Goal: Find specific page/section: Find specific page/section

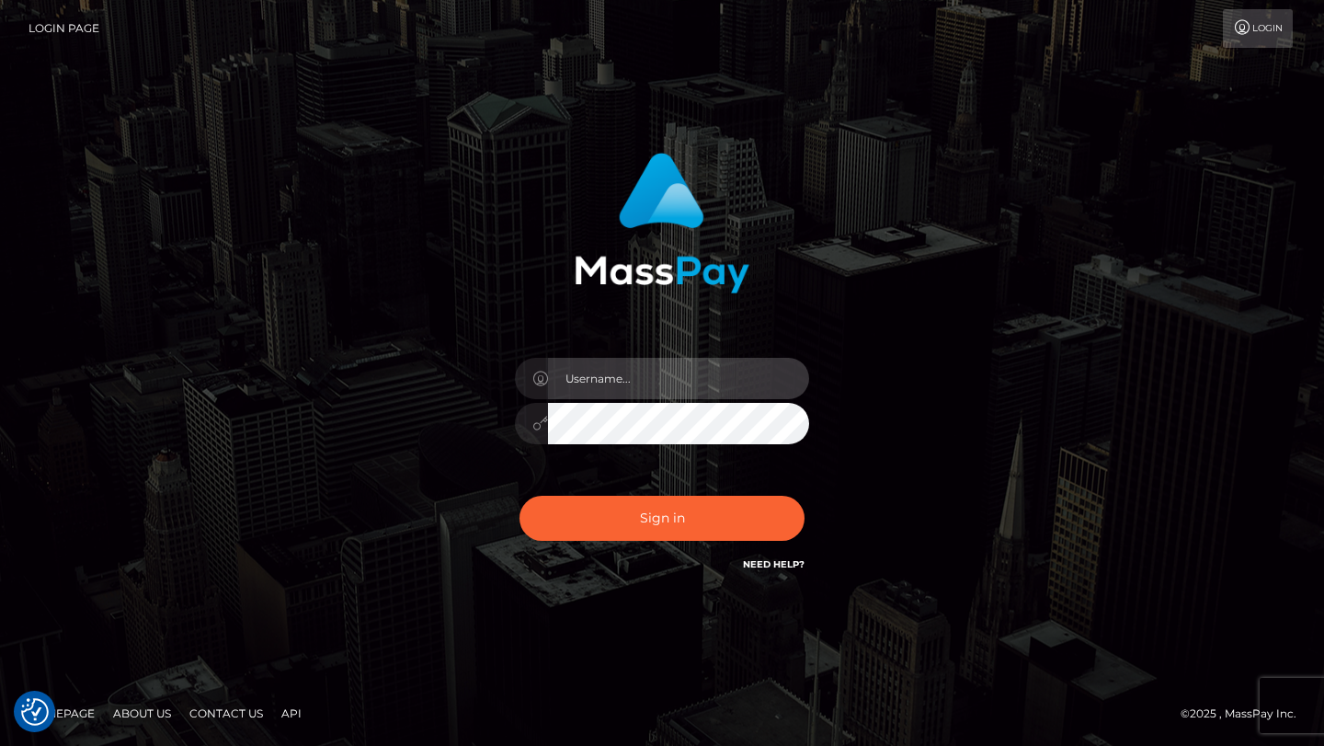
click at [683, 379] on input "text" at bounding box center [678, 378] width 261 height 41
type input "tyler.gig"
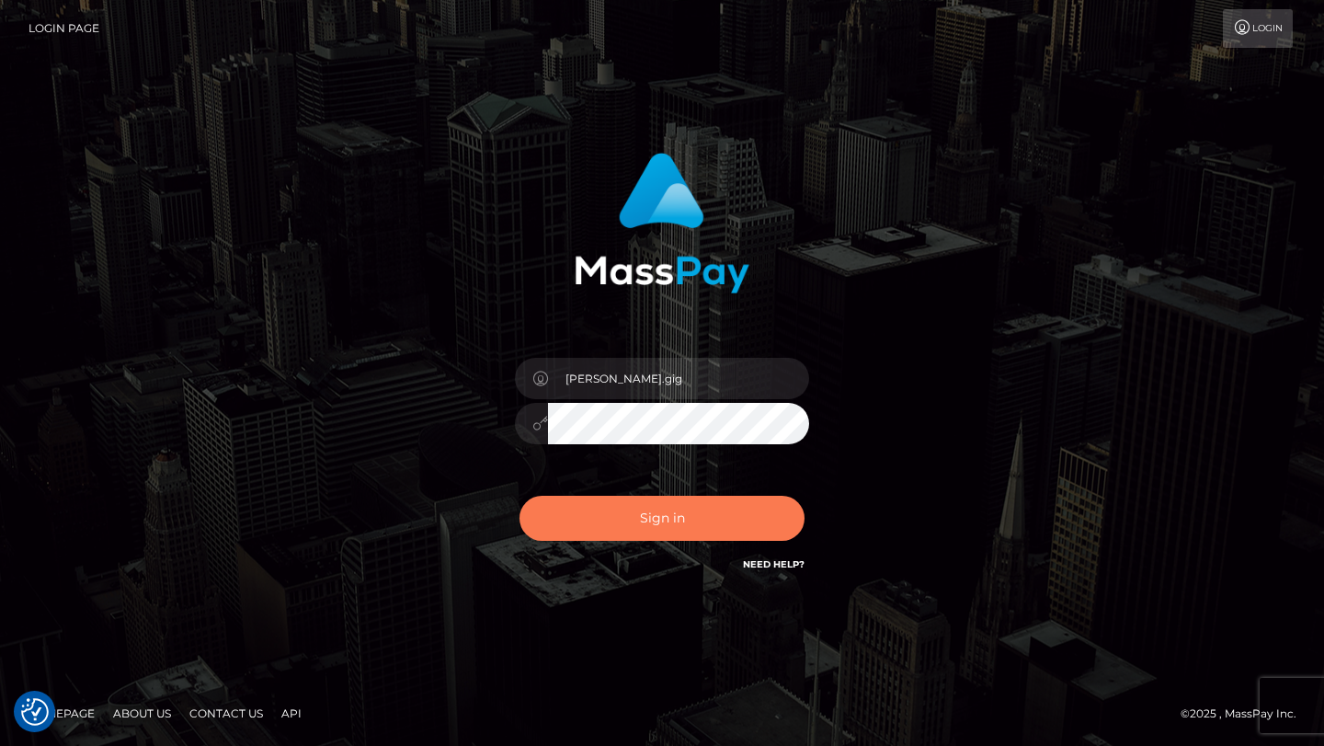
click at [674, 536] on button "Sign in" at bounding box center [662, 518] width 285 height 45
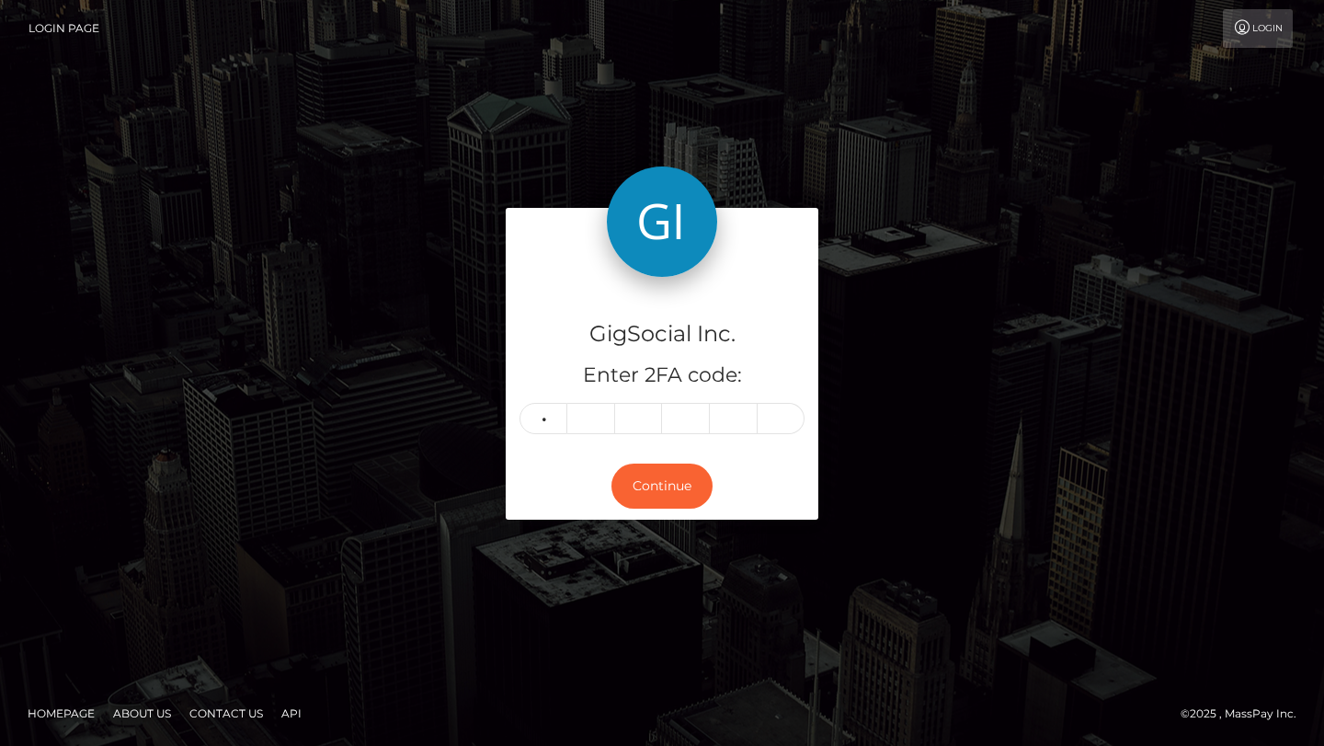
type input "7"
type input "0"
type input "7"
type input "0"
type input "5"
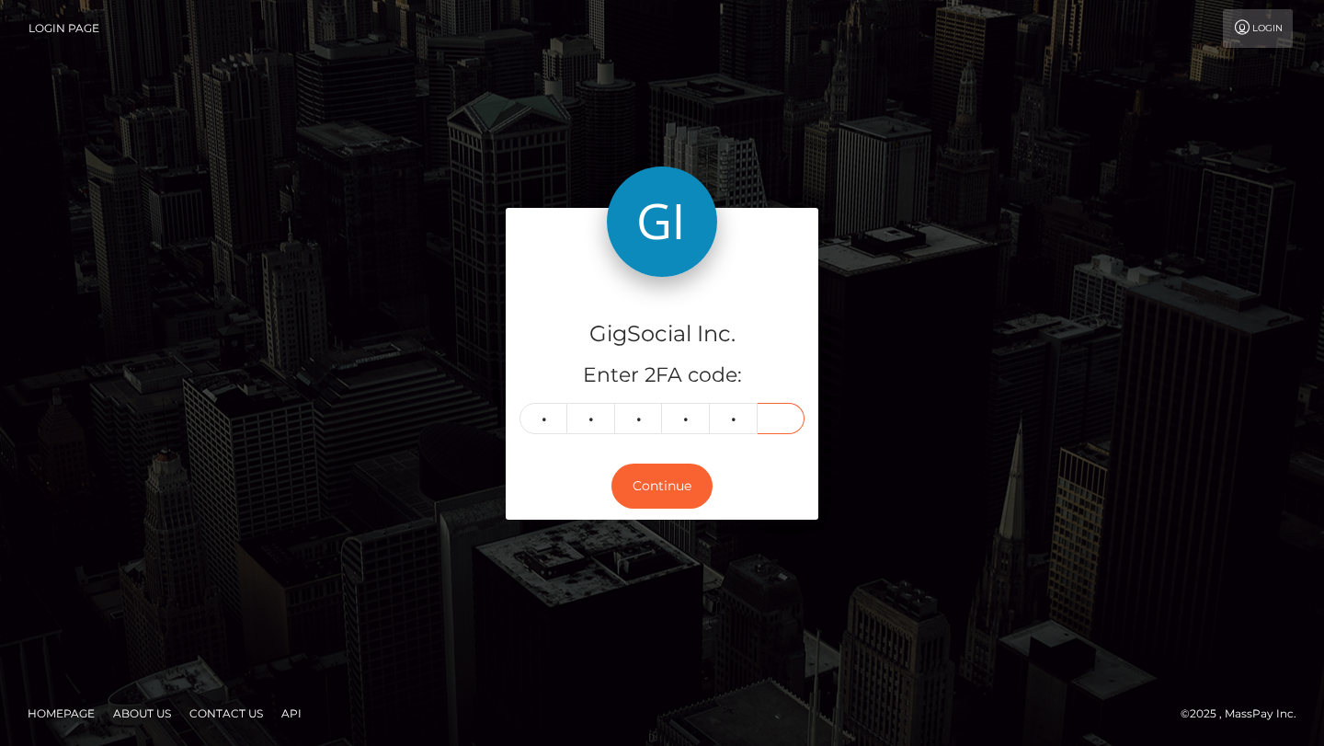
type input "9"
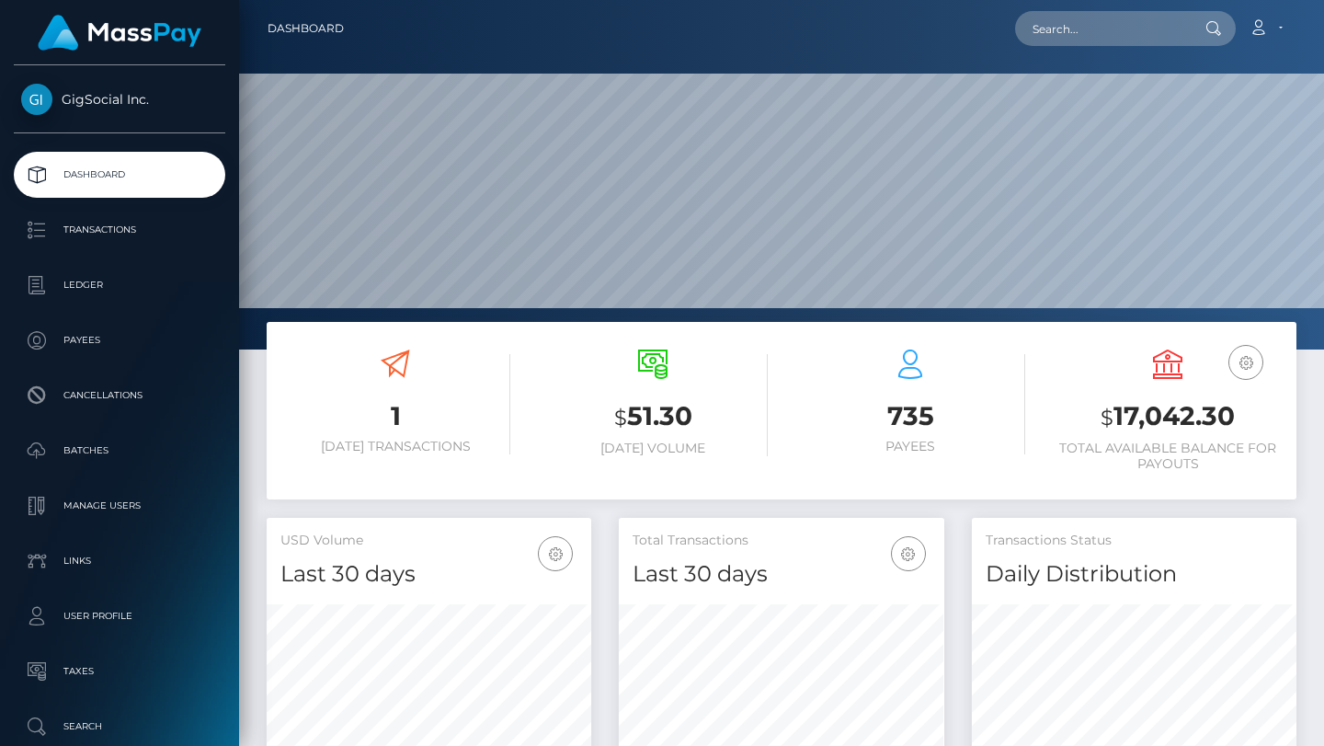
scroll to position [326, 325]
click at [1109, 43] on input "text" at bounding box center [1101, 28] width 173 height 35
paste input "victoriamm017@gmail.com"
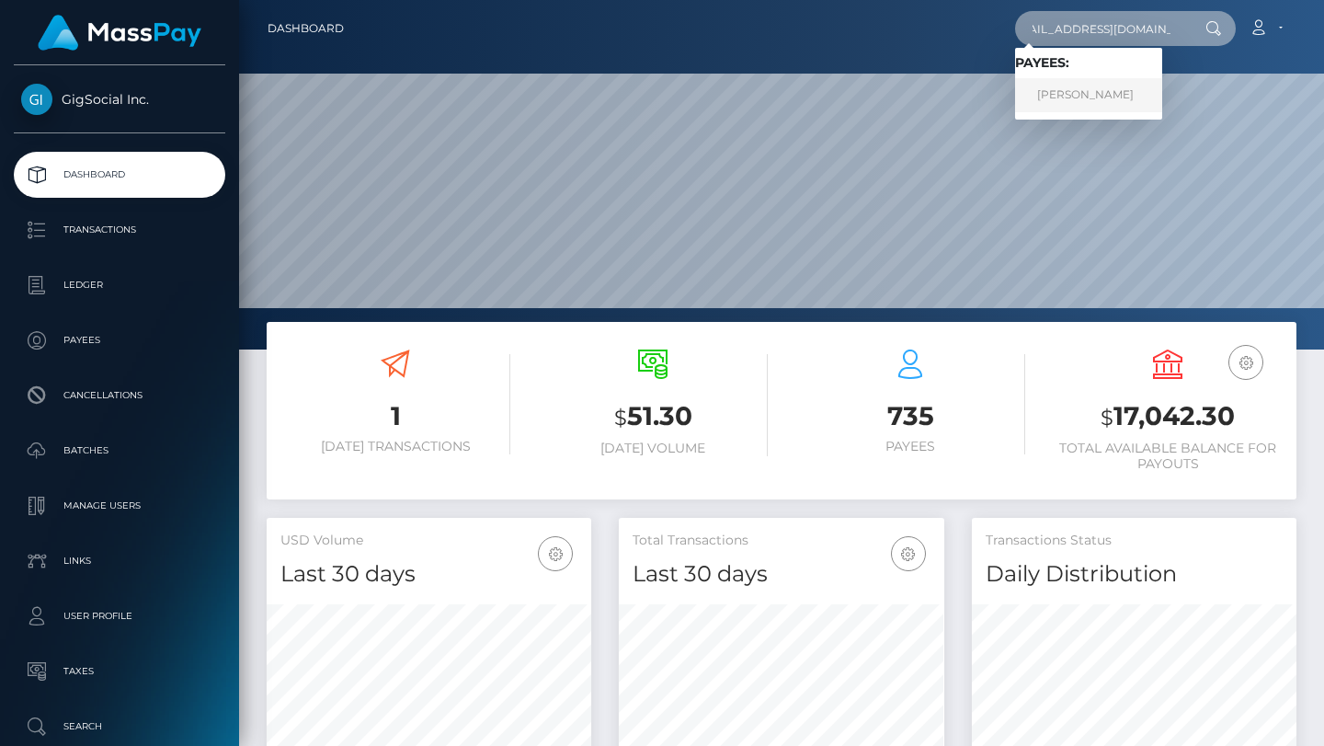
type input "victoriamm017@gmail.com"
click at [1109, 96] on link "heidi vegemite" at bounding box center [1088, 95] width 147 height 34
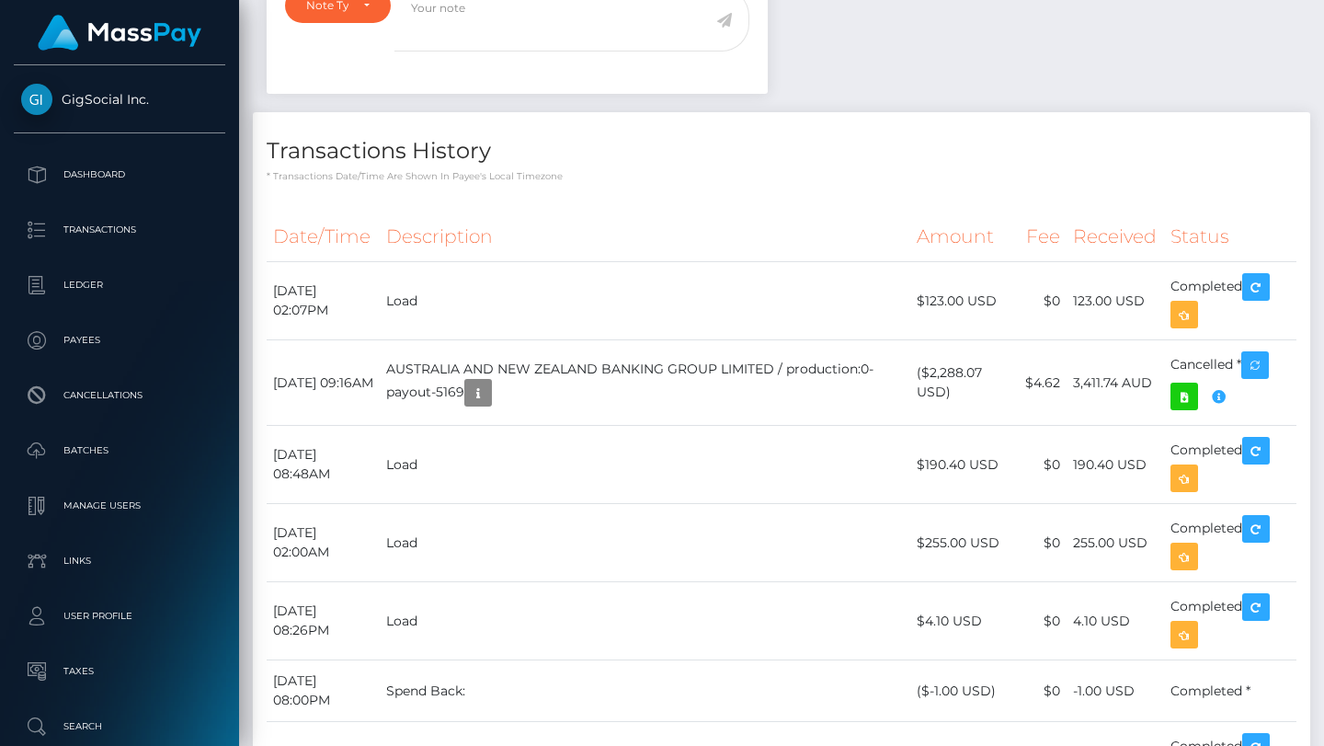
scroll to position [974, 0]
